Goal: Task Accomplishment & Management: Manage account settings

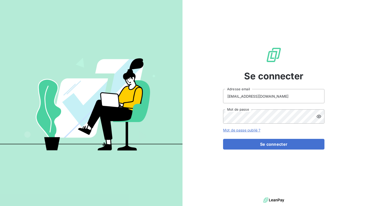
type input "[EMAIL_ADDRESS][DOMAIN_NAME]"
click at [274, 144] on button "Se connecter" at bounding box center [273, 144] width 101 height 11
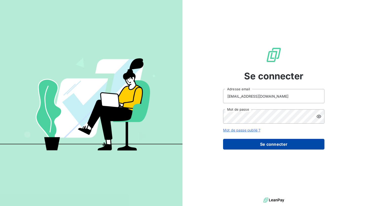
click at [265, 145] on button "Se connecter" at bounding box center [273, 144] width 101 height 11
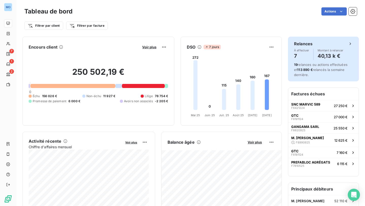
click at [328, 41] on div "Relances" at bounding box center [323, 44] width 59 height 6
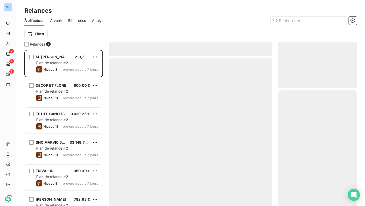
scroll to position [156, 79]
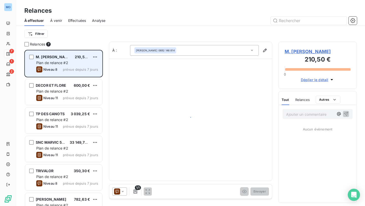
click at [83, 64] on div "Plan de relance #2" at bounding box center [67, 62] width 62 height 5
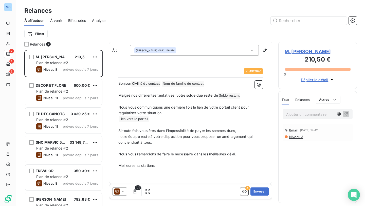
click at [326, 116] on p "Ajouter un commentaire ﻿" at bounding box center [310, 114] width 48 height 6
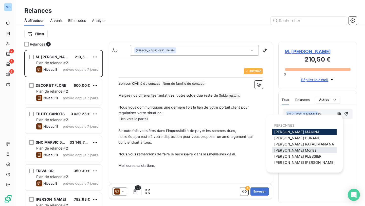
click at [299, 151] on div "[PERSON_NAME]" at bounding box center [304, 150] width 64 height 6
click at [296, 149] on span "[PERSON_NAME]" at bounding box center [296, 150] width 42 height 4
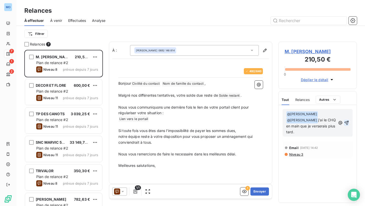
click at [347, 123] on icon "button" at bounding box center [346, 122] width 5 height 5
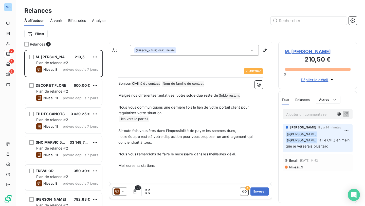
scroll to position [0, 0]
click at [321, 182] on div "Ajouter un commentaire ﻿ [PERSON_NAME] il y a 24 minutes ﻿ @ [PERSON_NAME] ﻿ @ …" at bounding box center [318, 153] width 78 height 97
click at [273, 36] on div "Filtrer" at bounding box center [190, 34] width 333 height 10
